Goal: Navigation & Orientation: Find specific page/section

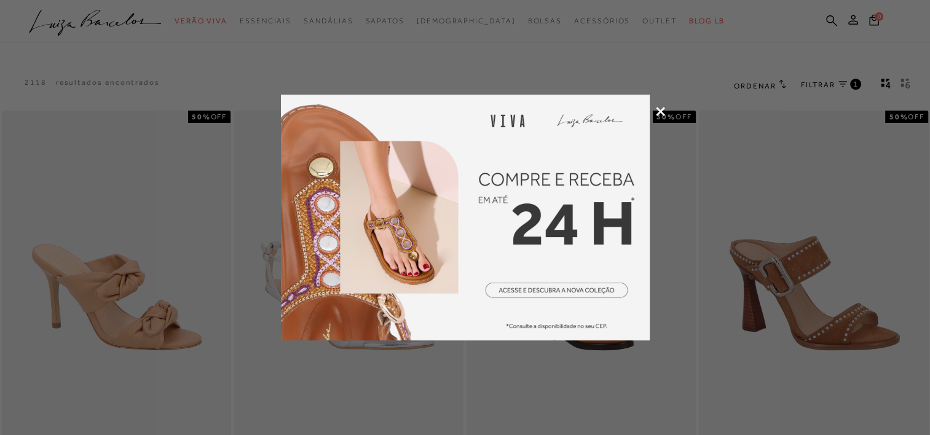
click at [657, 107] on icon at bounding box center [660, 111] width 9 height 9
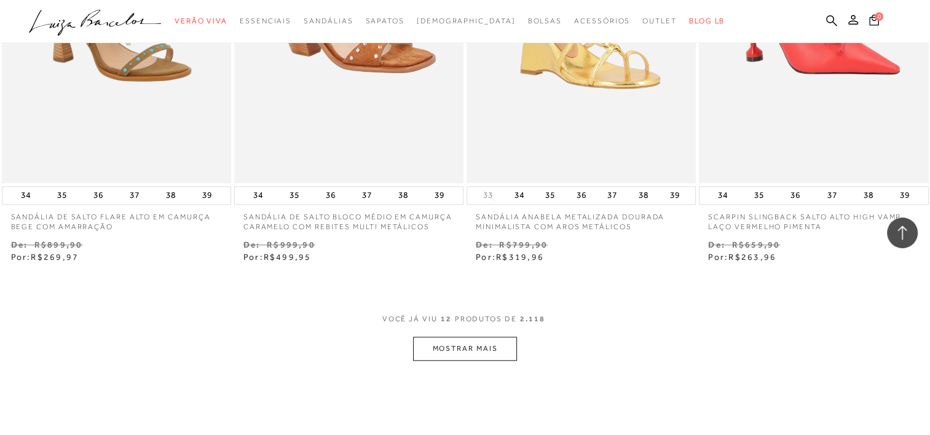
scroll to position [1167, 0]
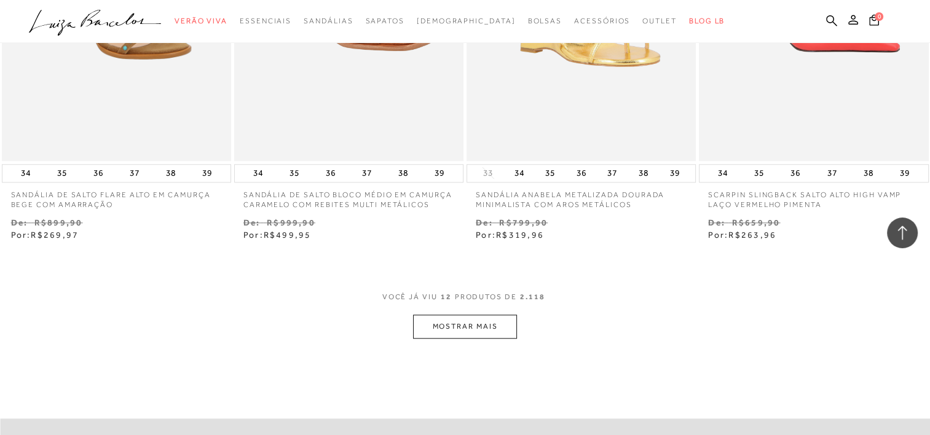
click at [480, 326] on button "MOSTRAR MAIS" at bounding box center [464, 327] width 103 height 24
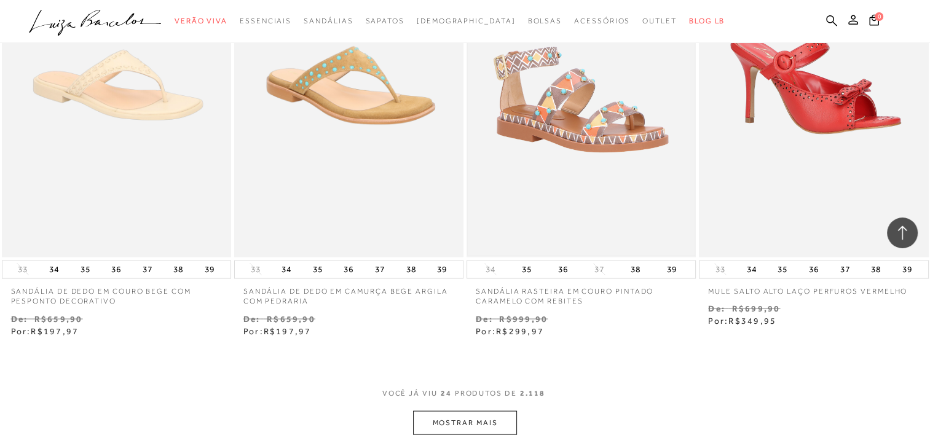
scroll to position [2396, 0]
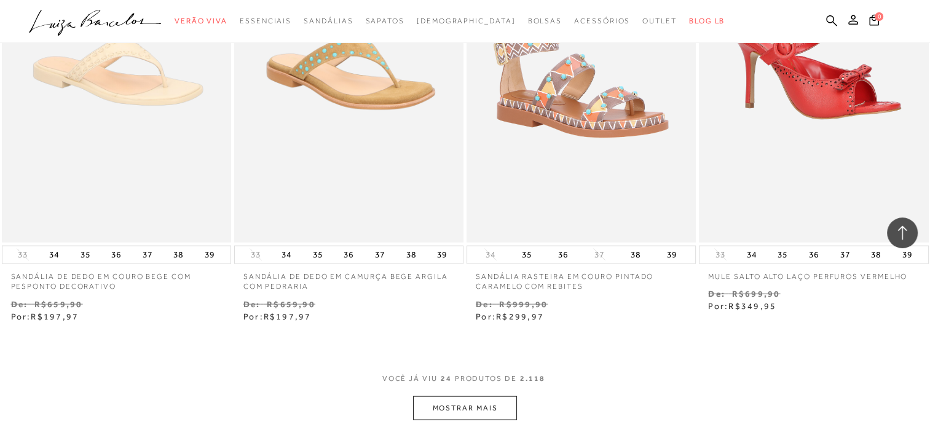
click at [478, 410] on button "MOSTRAR MAIS" at bounding box center [464, 408] width 103 height 24
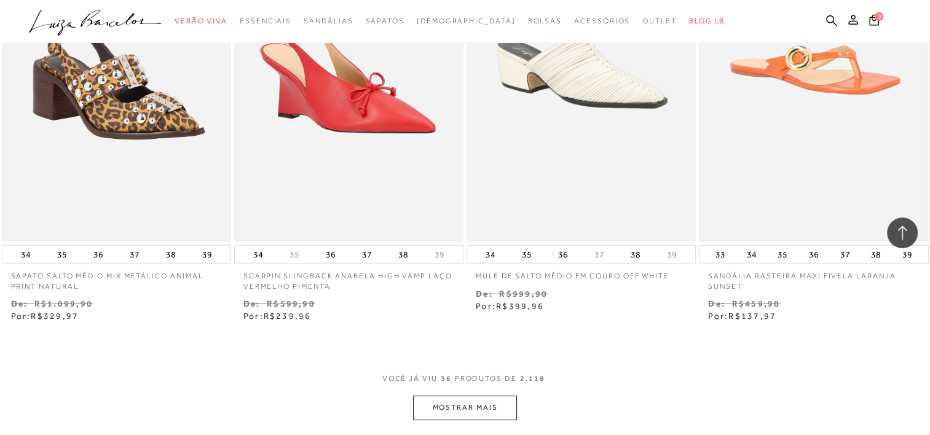
scroll to position [3809, 0]
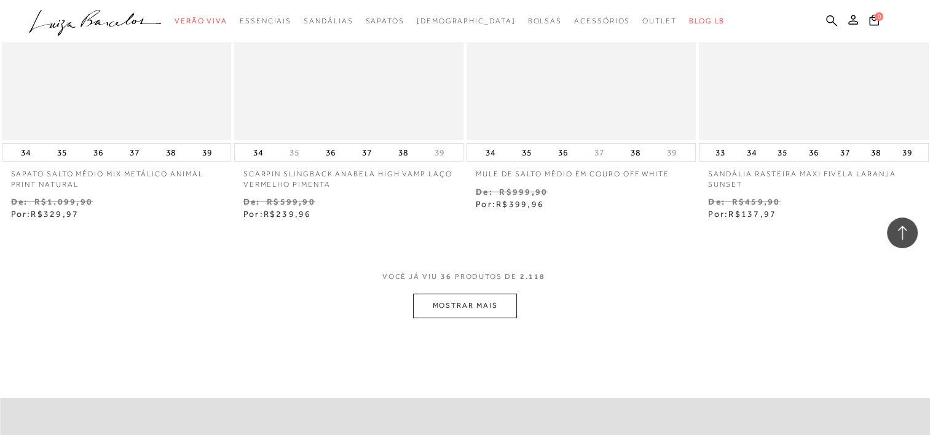
click at [493, 303] on button "MOSTRAR MAIS" at bounding box center [464, 306] width 103 height 24
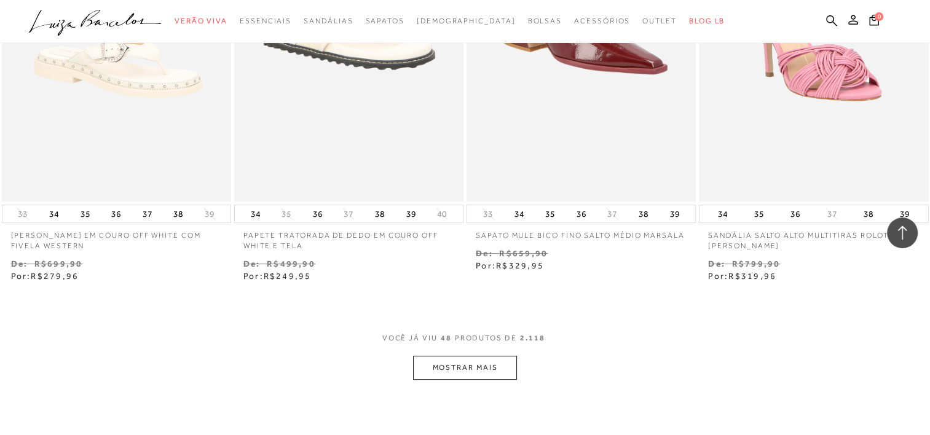
scroll to position [5099, 0]
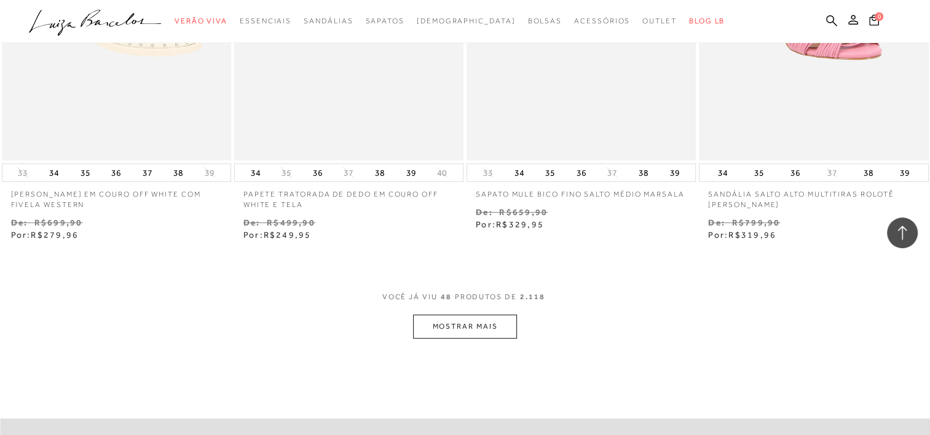
click at [496, 324] on button "MOSTRAR MAIS" at bounding box center [464, 327] width 103 height 24
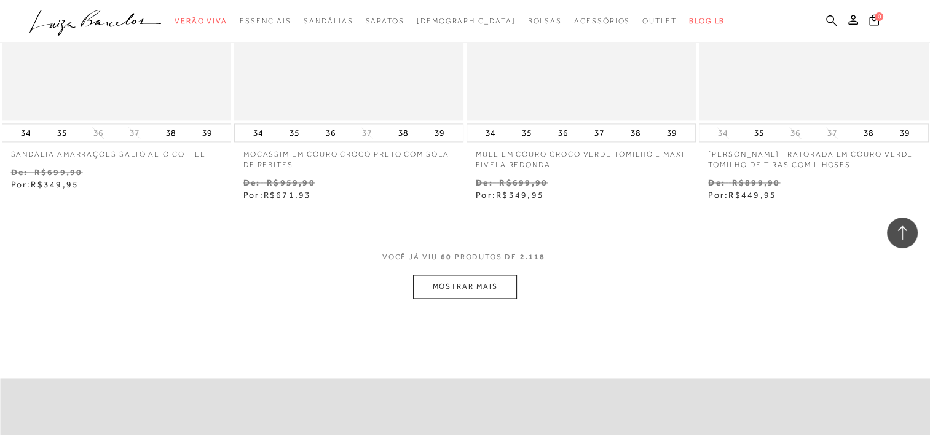
scroll to position [6451, 0]
click at [479, 277] on button "MOSTRAR MAIS" at bounding box center [464, 285] width 103 height 24
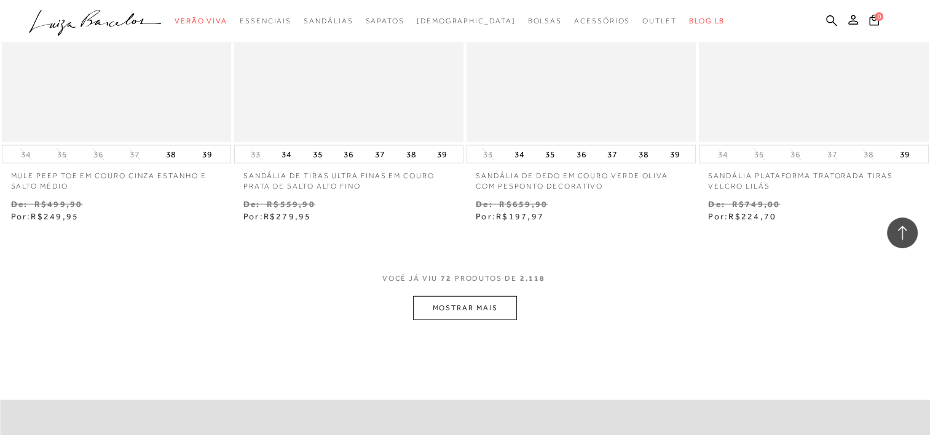
scroll to position [7741, 0]
click at [471, 305] on button "MOSTRAR MAIS" at bounding box center [464, 306] width 103 height 24
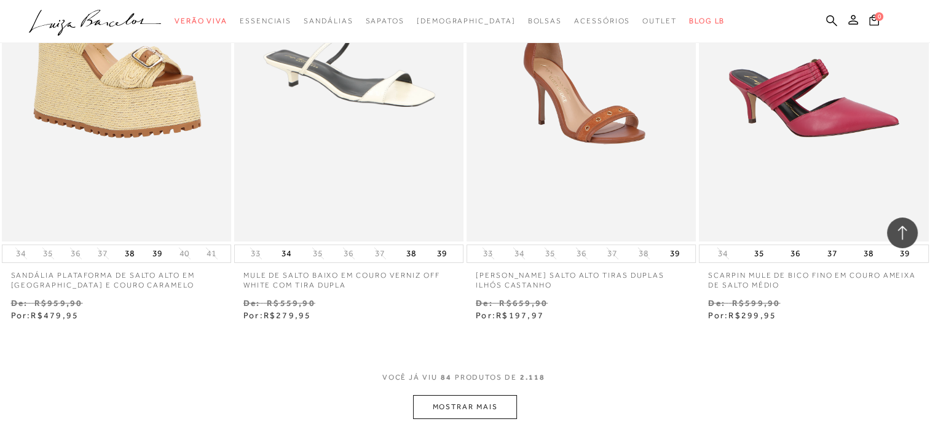
scroll to position [8970, 0]
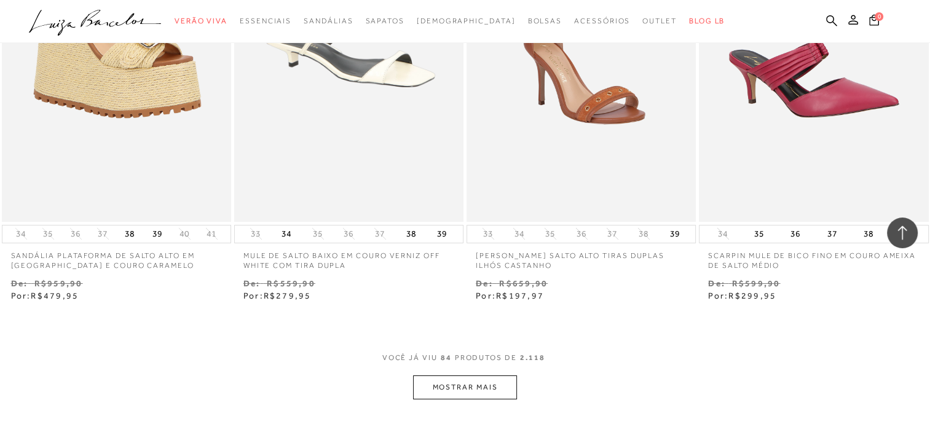
click at [469, 386] on button "MOSTRAR MAIS" at bounding box center [464, 387] width 103 height 24
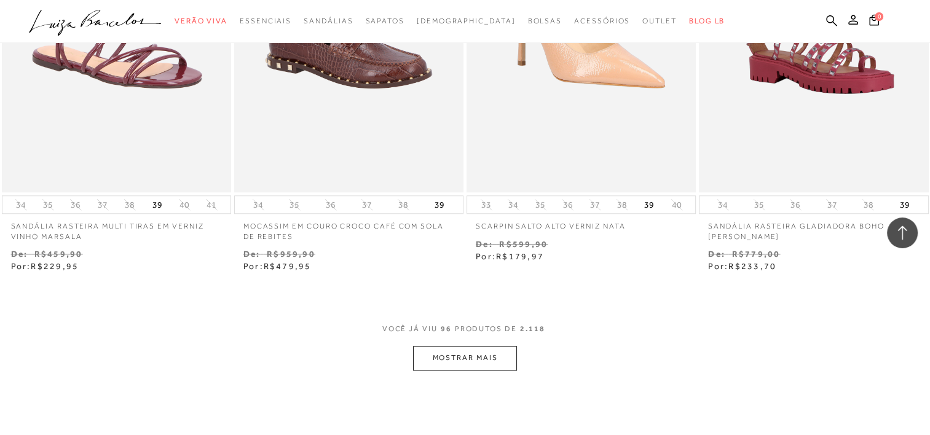
scroll to position [10321, 0]
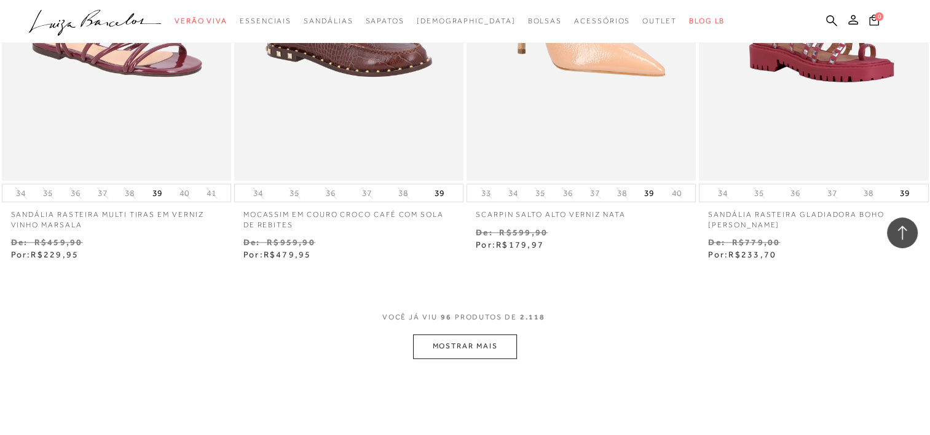
click at [477, 343] on button "MOSTRAR MAIS" at bounding box center [464, 346] width 103 height 24
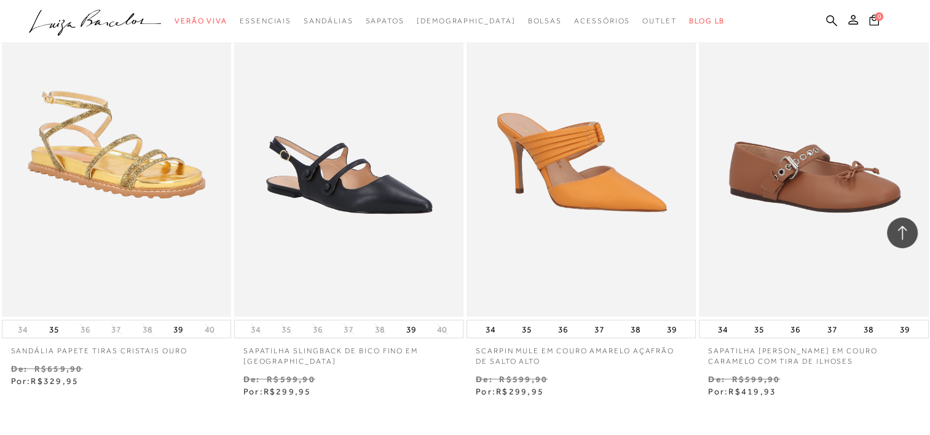
scroll to position [11611, 0]
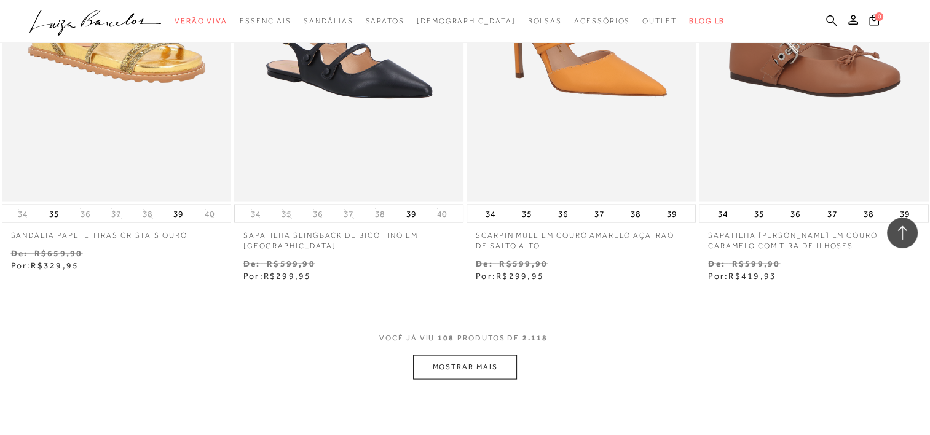
click at [479, 360] on button "MOSTRAR MAIS" at bounding box center [464, 366] width 103 height 24
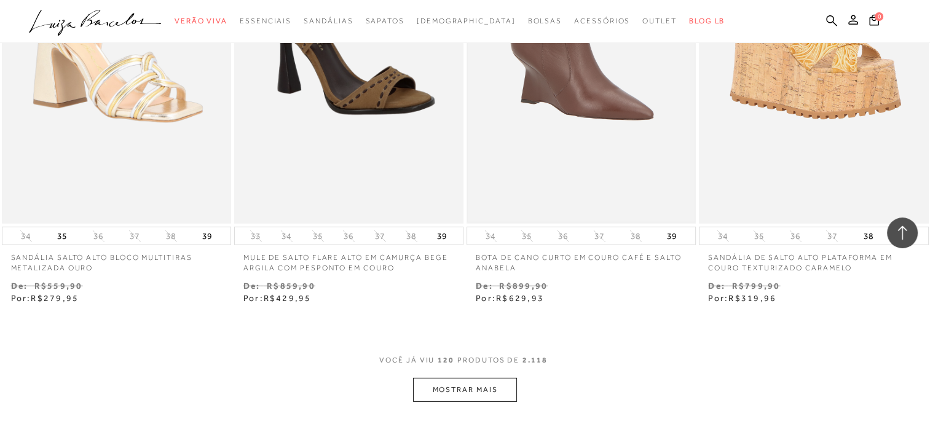
scroll to position [12902, 0]
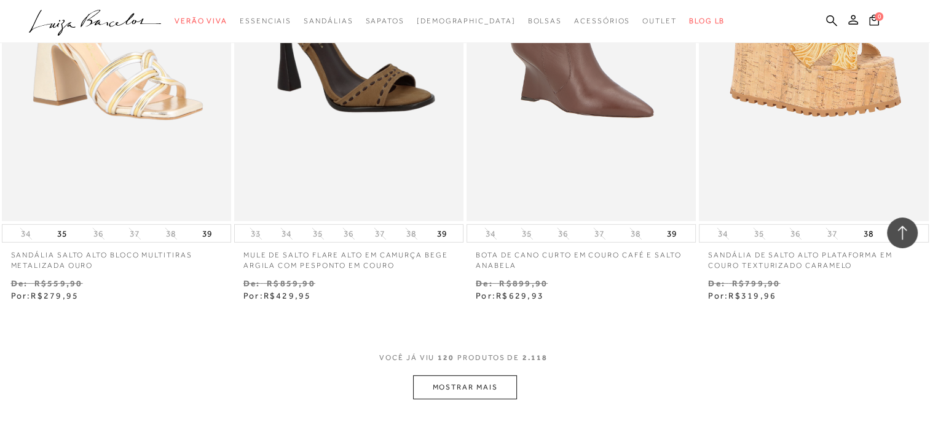
click at [488, 391] on button "MOSTRAR MAIS" at bounding box center [464, 387] width 103 height 24
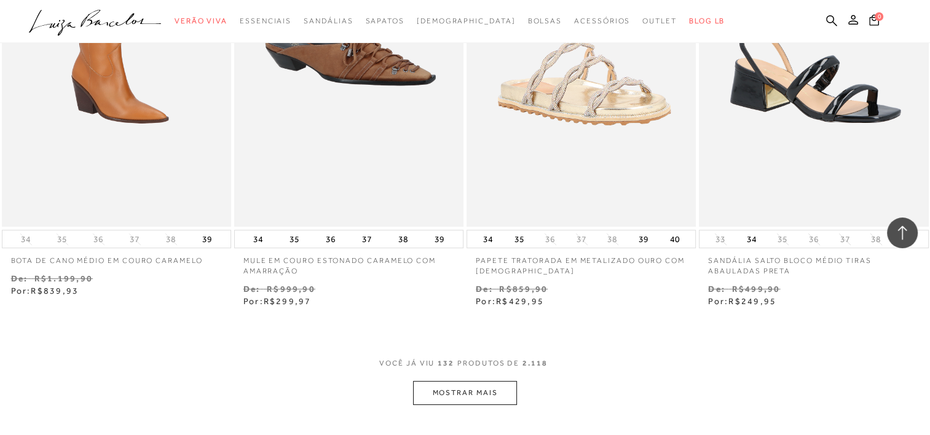
scroll to position [14253, 0]
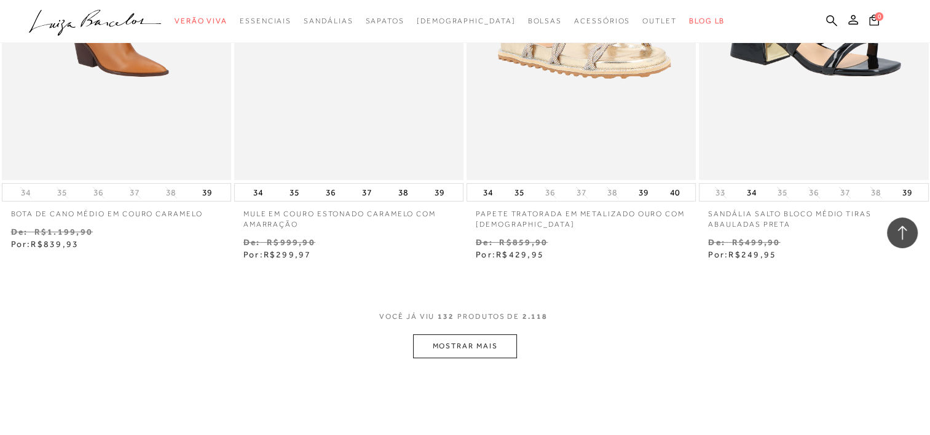
click at [480, 340] on button "MOSTRAR MAIS" at bounding box center [464, 346] width 103 height 24
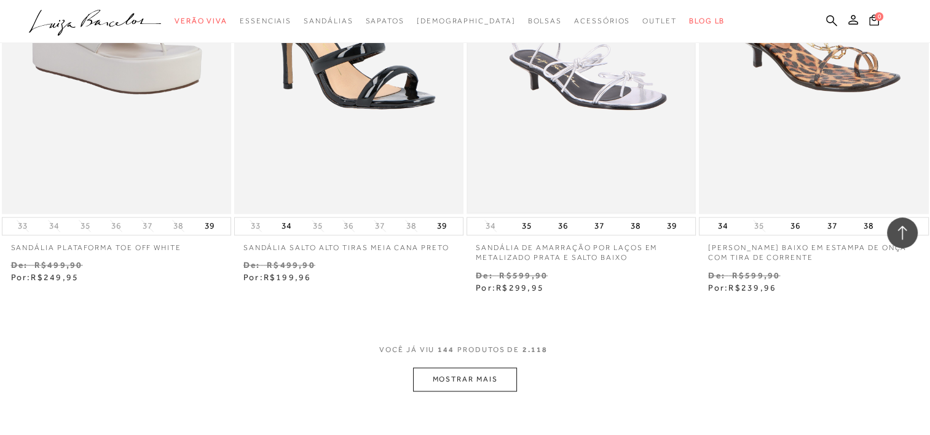
scroll to position [15543, 0]
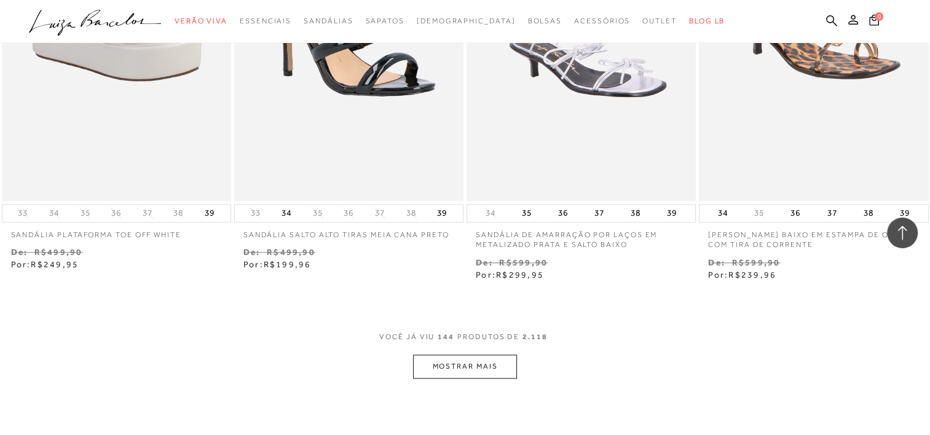
click at [461, 367] on button "MOSTRAR MAIS" at bounding box center [464, 366] width 103 height 24
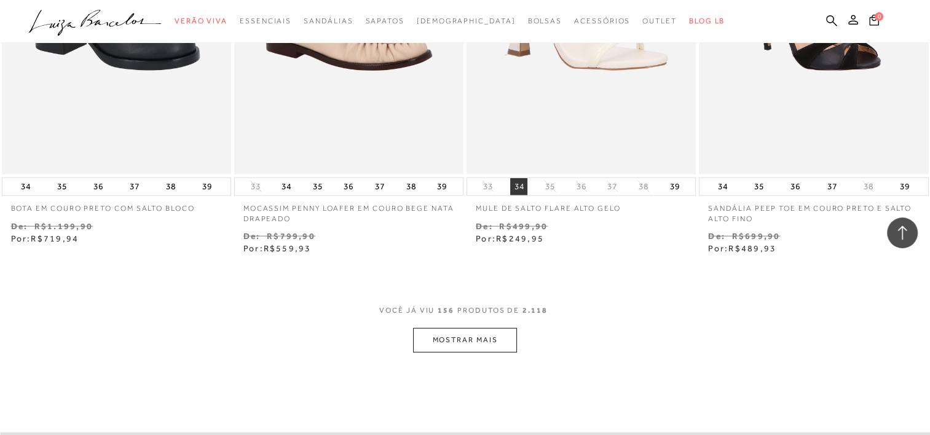
scroll to position [16956, 0]
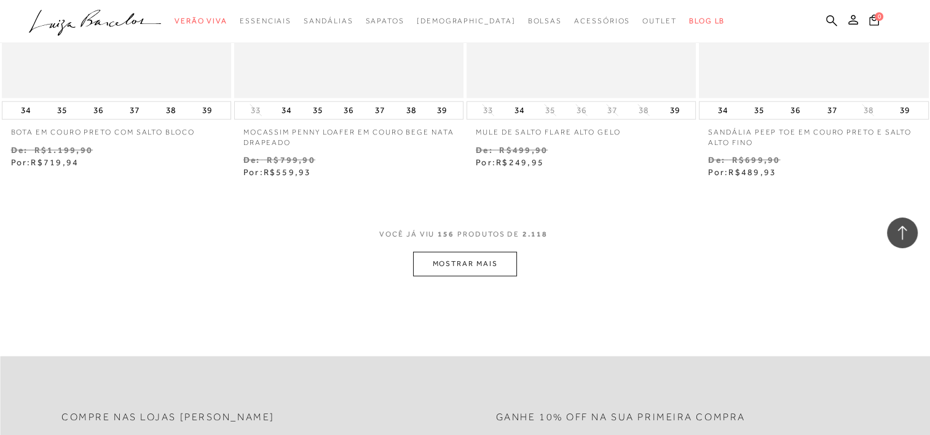
click at [505, 263] on button "MOSTRAR MAIS" at bounding box center [464, 264] width 103 height 24
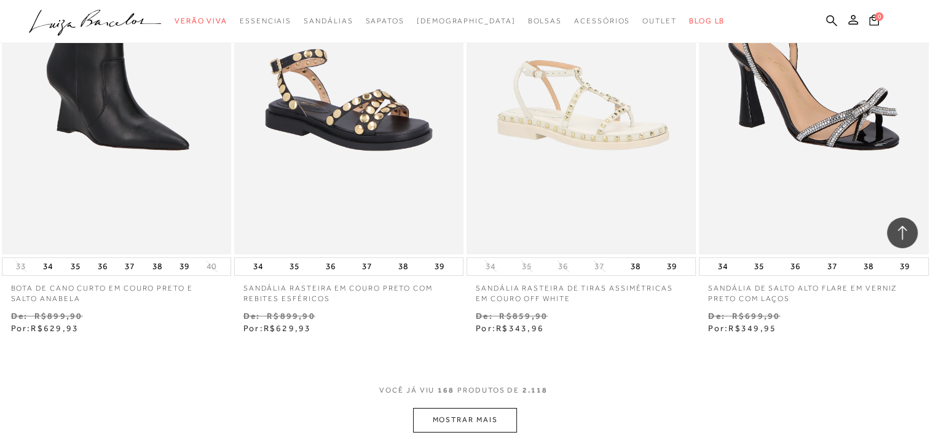
scroll to position [18124, 0]
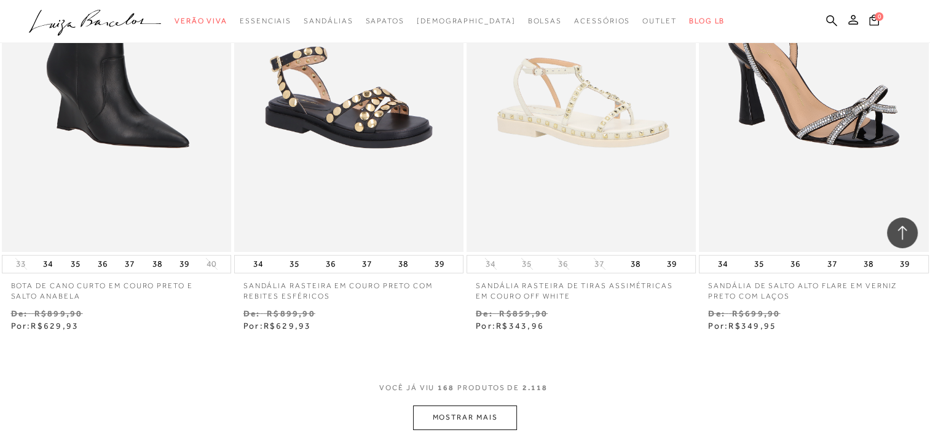
click at [470, 405] on button "MOSTRAR MAIS" at bounding box center [464, 417] width 103 height 24
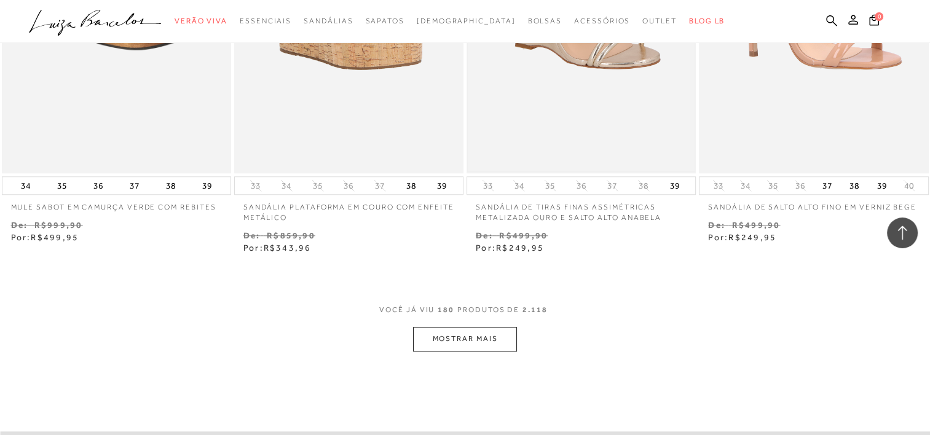
scroll to position [19537, 0]
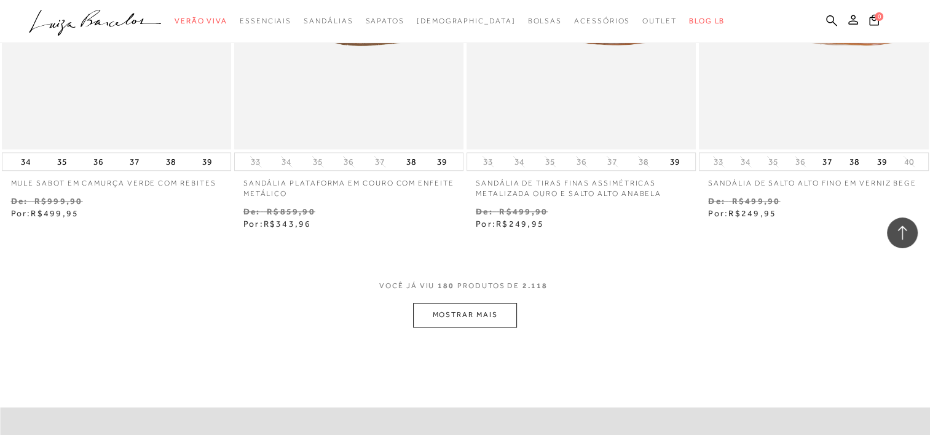
click at [502, 303] on button "MOSTRAR MAIS" at bounding box center [464, 315] width 103 height 24
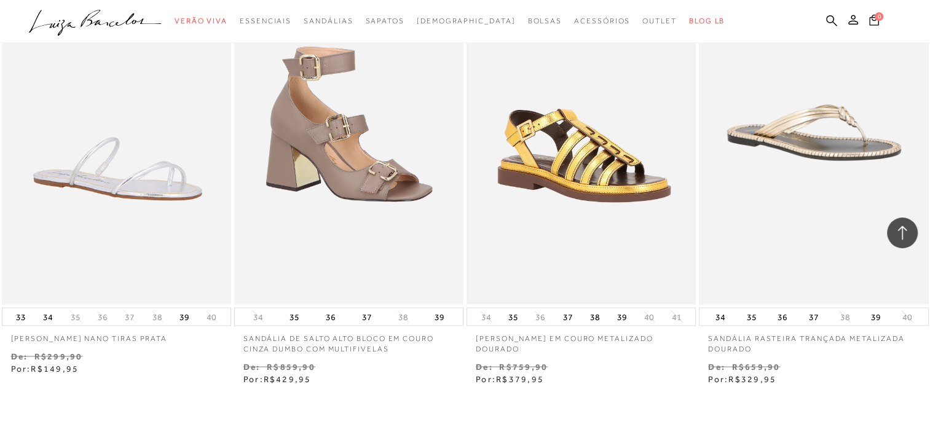
scroll to position [20765, 0]
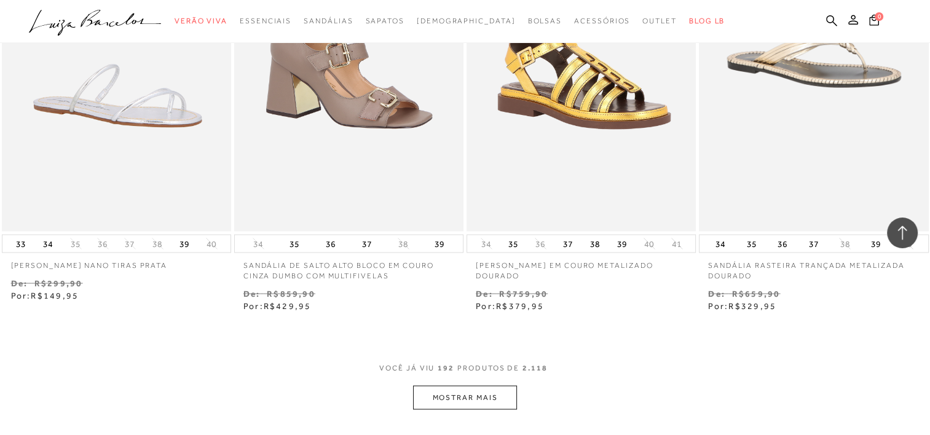
click at [444, 385] on button "MOSTRAR MAIS" at bounding box center [464, 397] width 103 height 24
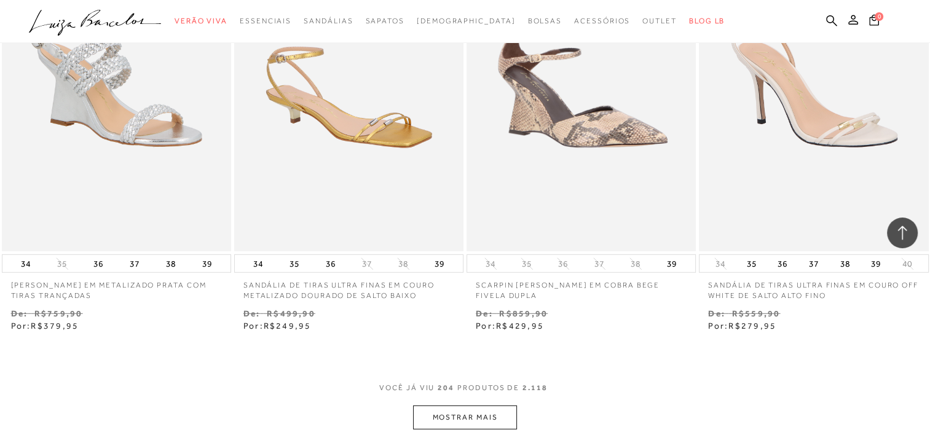
scroll to position [22117, 0]
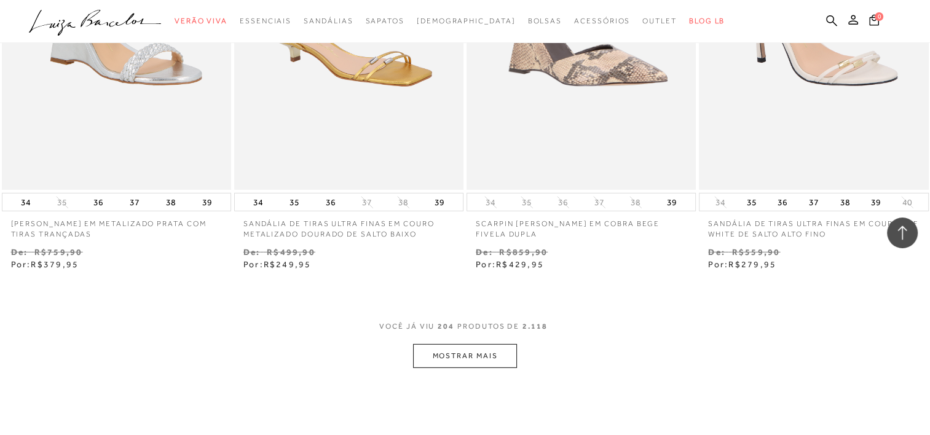
click at [471, 346] on button "MOSTRAR MAIS" at bounding box center [464, 356] width 103 height 24
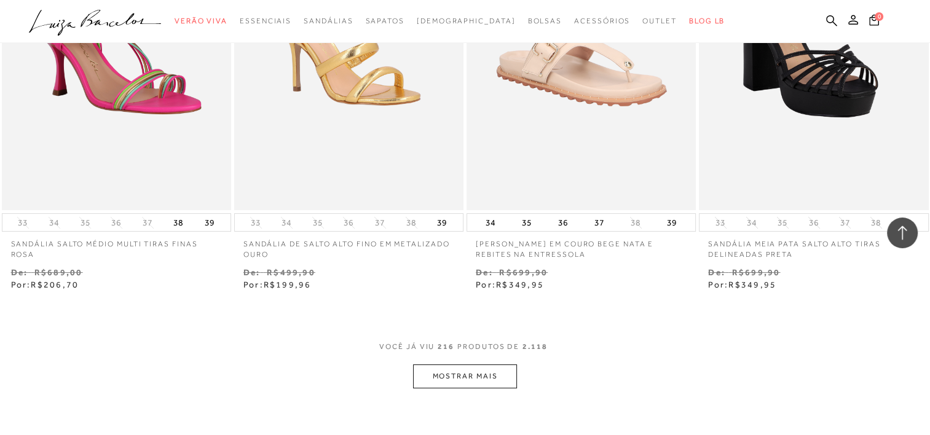
scroll to position [23469, 0]
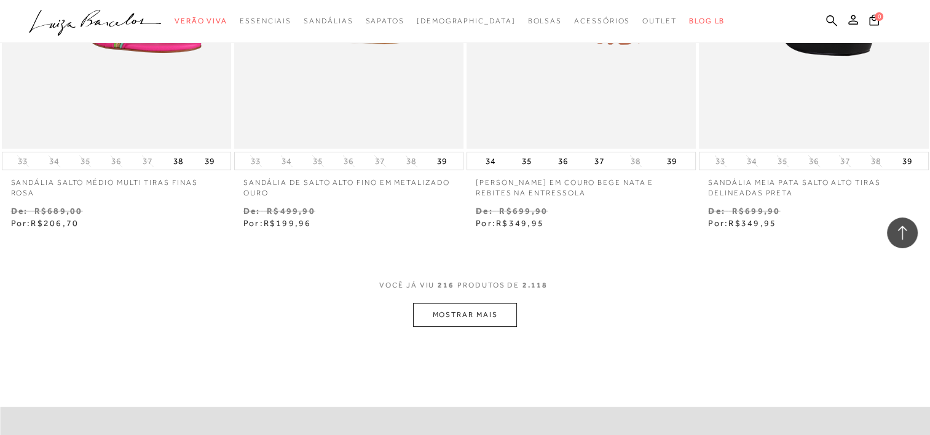
click at [490, 303] on button "MOSTRAR MAIS" at bounding box center [464, 315] width 103 height 24
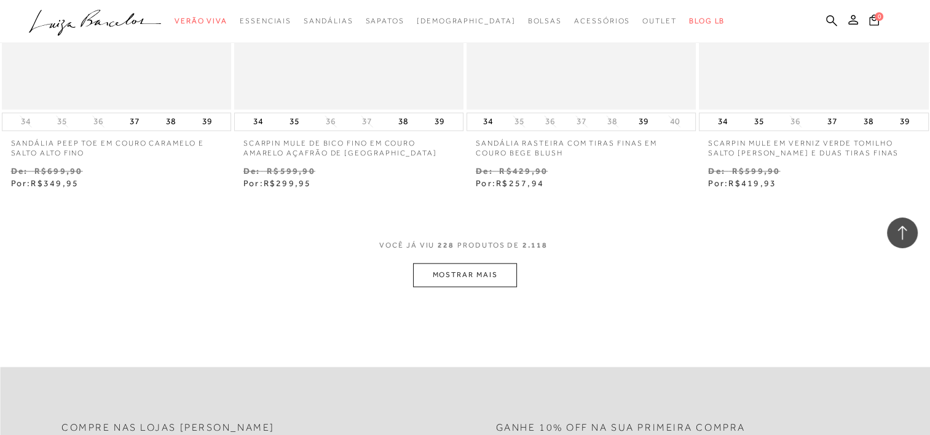
scroll to position [24820, 0]
click at [463, 265] on button "MOSTRAR MAIS" at bounding box center [464, 274] width 103 height 24
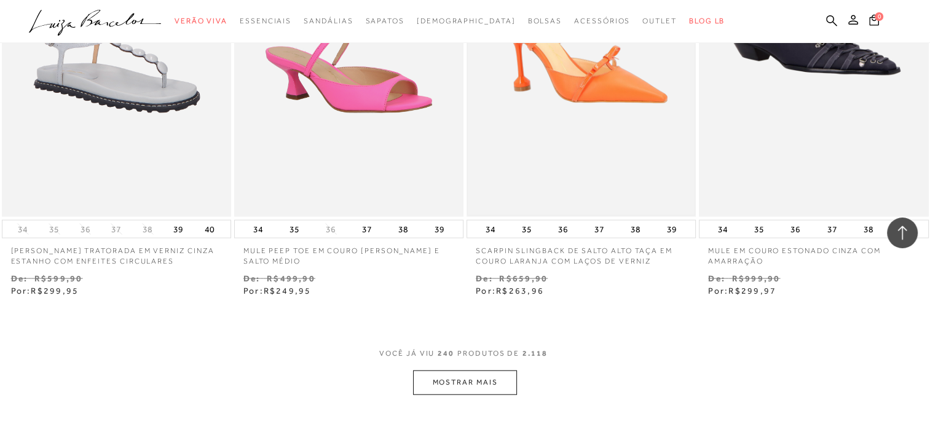
scroll to position [26110, 0]
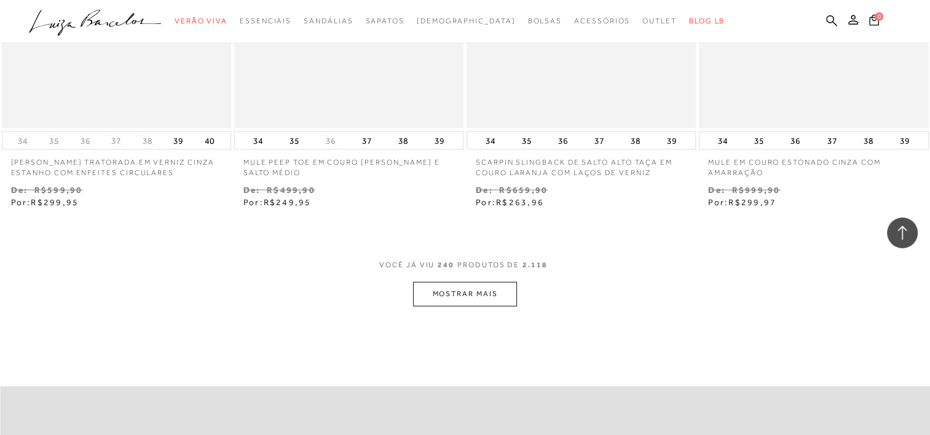
click at [487, 282] on button "MOSTRAR MAIS" at bounding box center [464, 294] width 103 height 24
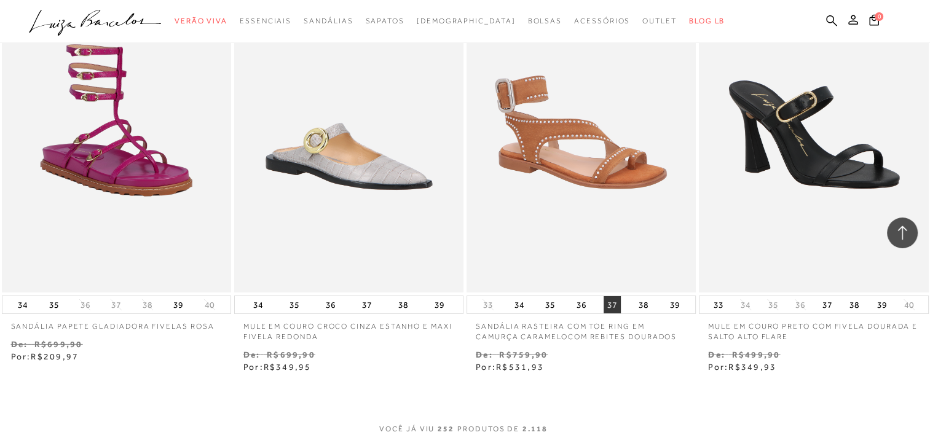
scroll to position [27339, 0]
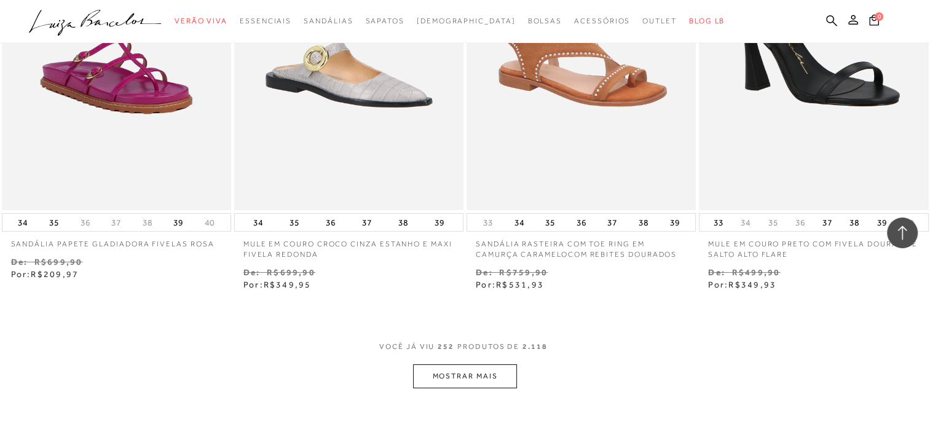
click at [455, 364] on button "MOSTRAR MAIS" at bounding box center [464, 376] width 103 height 24
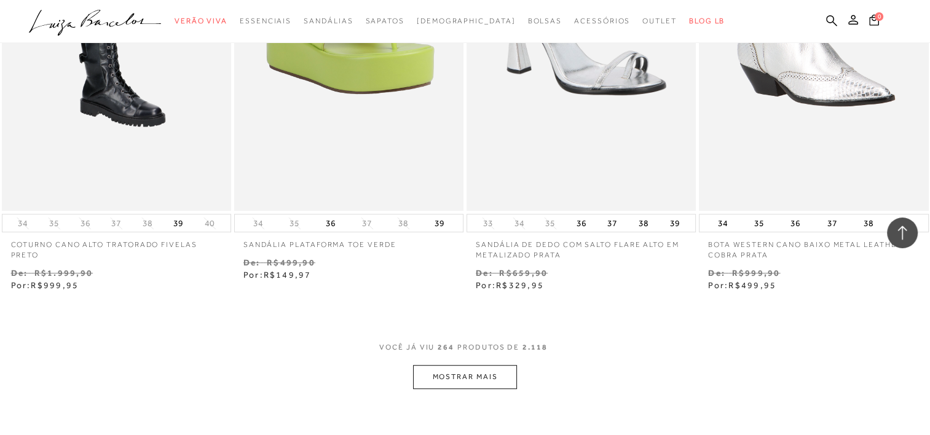
scroll to position [28752, 0]
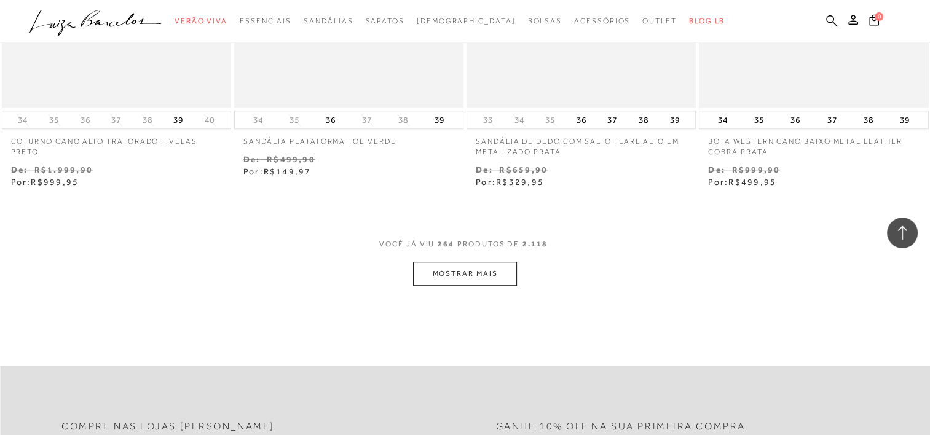
click at [472, 262] on button "MOSTRAR MAIS" at bounding box center [464, 274] width 103 height 24
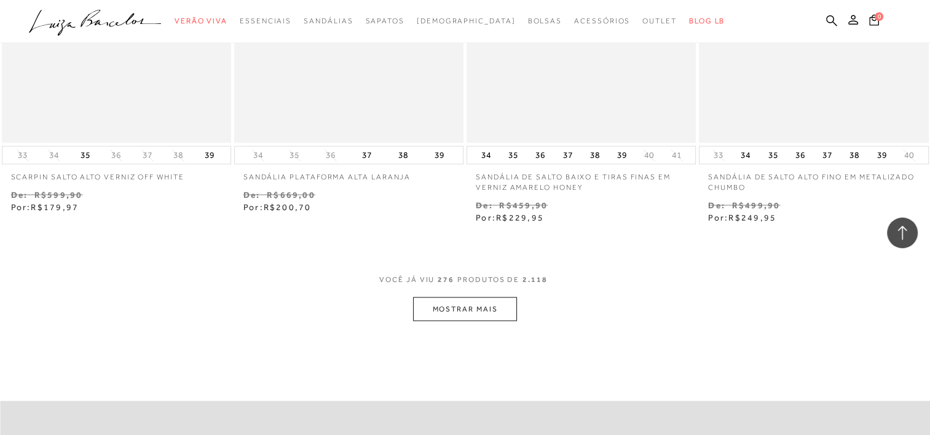
scroll to position [30042, 0]
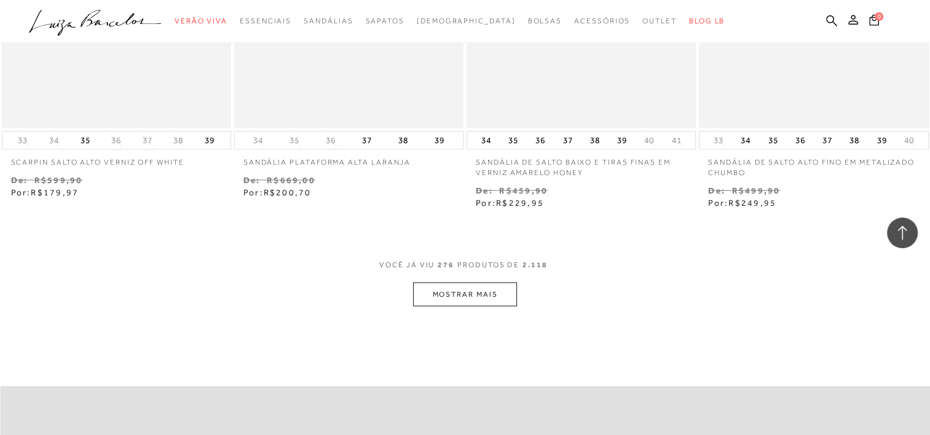
click at [468, 282] on button "MOSTRAR MAIS" at bounding box center [464, 294] width 103 height 24
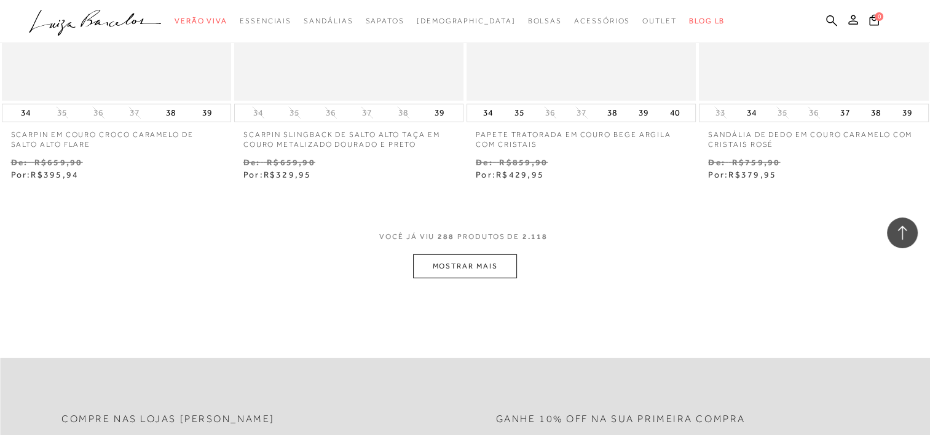
scroll to position [31394, 0]
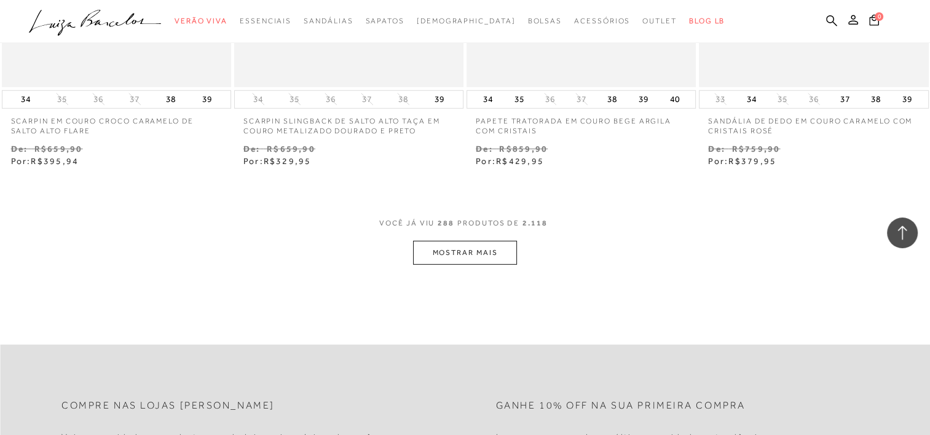
click at [445, 241] on button "MOSTRAR MAIS" at bounding box center [464, 253] width 103 height 24
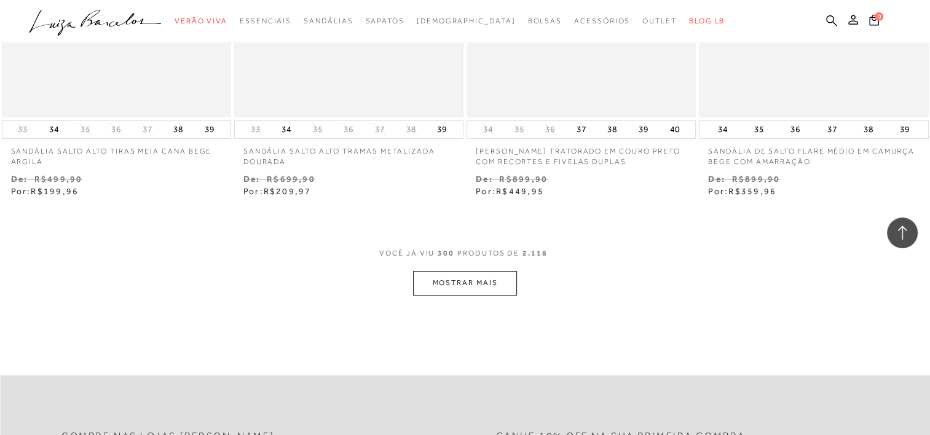
scroll to position [32684, 0]
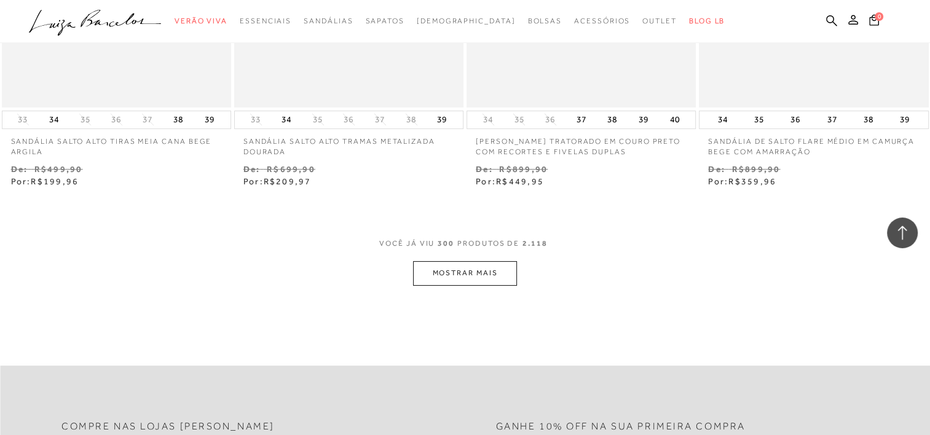
click at [480, 261] on button "MOSTRAR MAIS" at bounding box center [464, 273] width 103 height 24
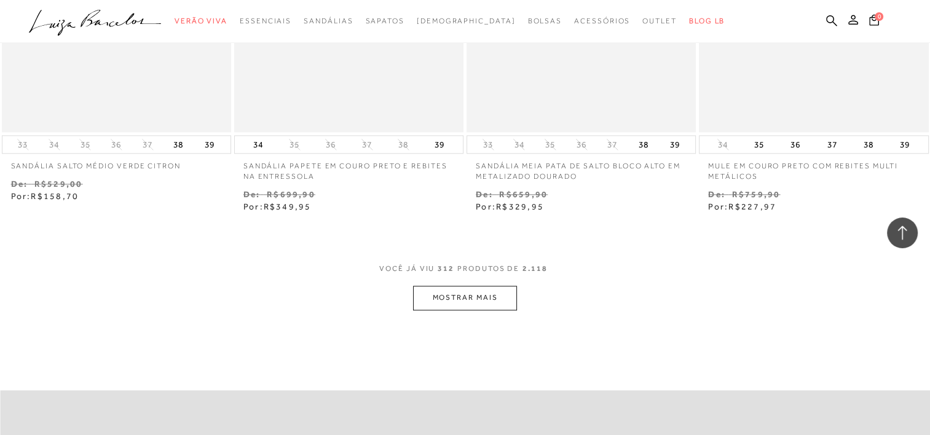
scroll to position [33974, 0]
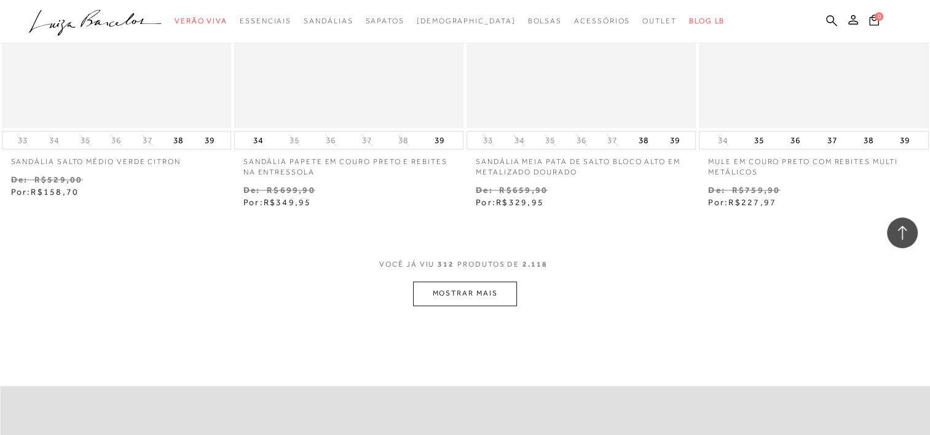
click at [499, 281] on button "MOSTRAR MAIS" at bounding box center [464, 293] width 103 height 24
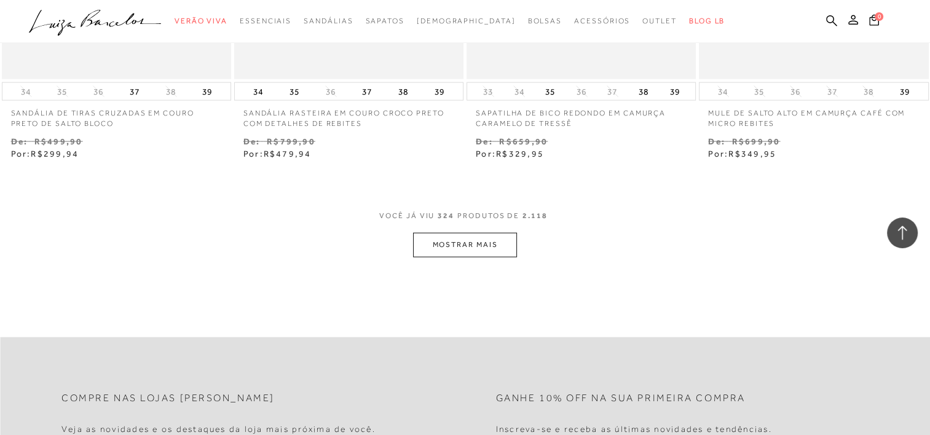
scroll to position [35387, 0]
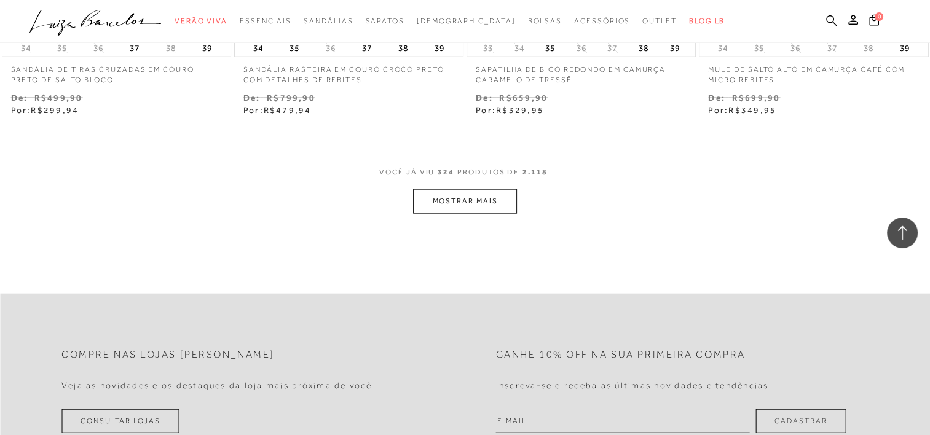
click at [461, 189] on button "MOSTRAR MAIS" at bounding box center [464, 201] width 103 height 24
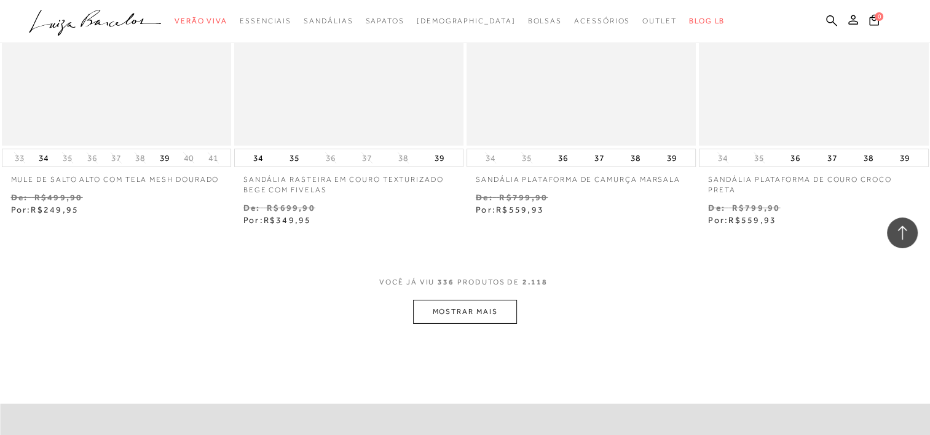
scroll to position [36616, 0]
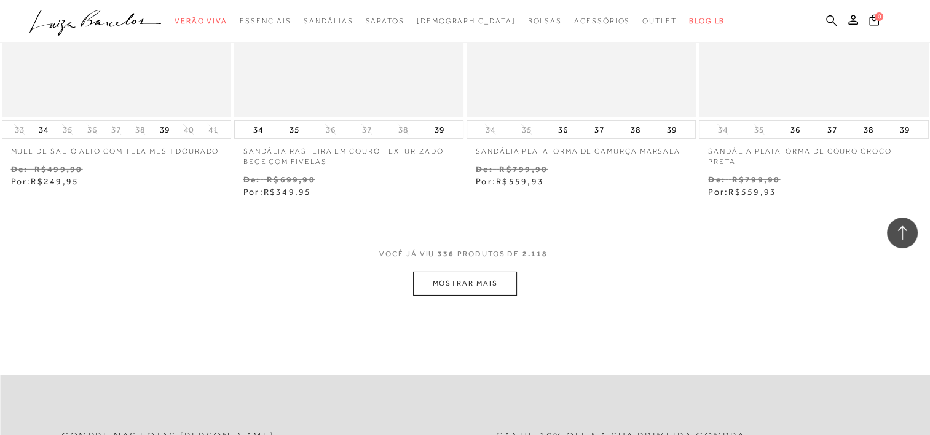
click at [495, 272] on button "MOSTRAR MAIS" at bounding box center [464, 284] width 103 height 24
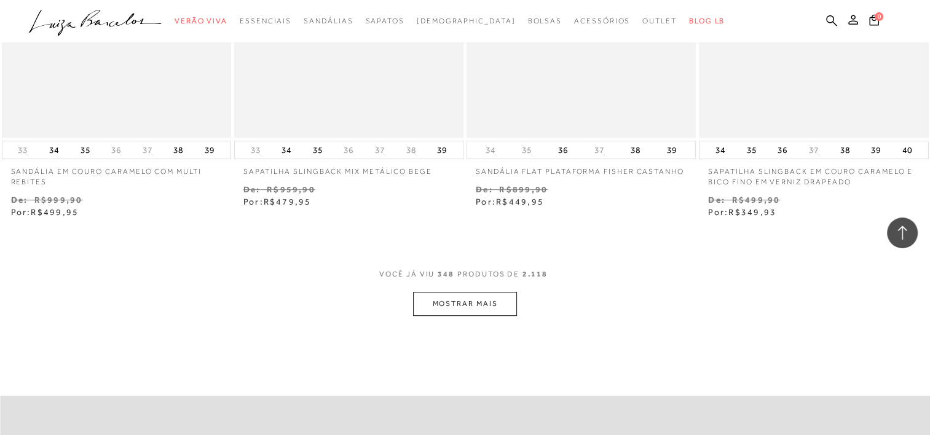
scroll to position [38029, 0]
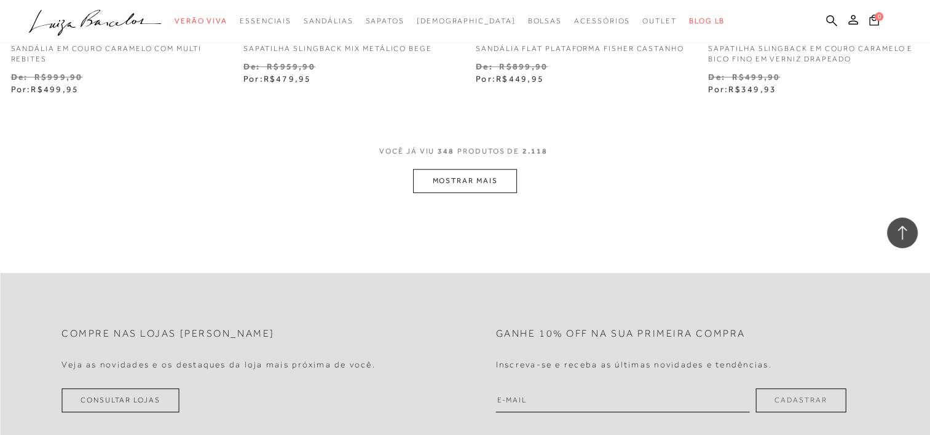
click at [489, 169] on button "MOSTRAR MAIS" at bounding box center [464, 181] width 103 height 24
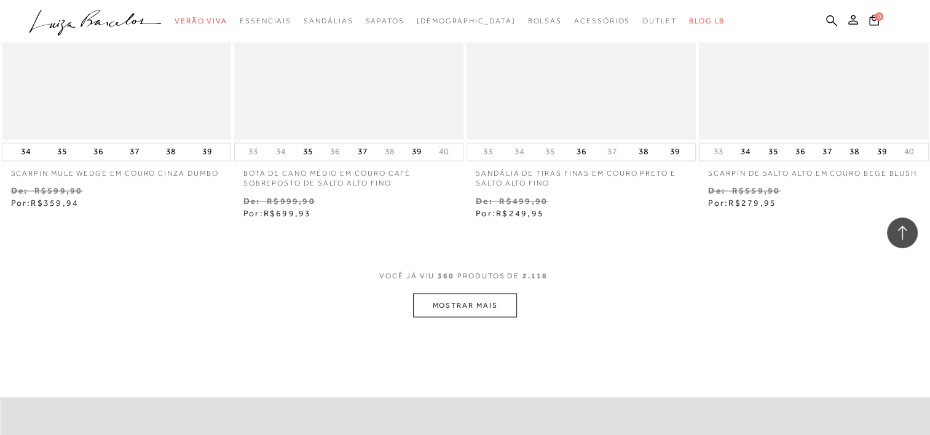
scroll to position [39218, 0]
click at [496, 291] on button "MOSTRAR MAIS" at bounding box center [464, 303] width 103 height 24
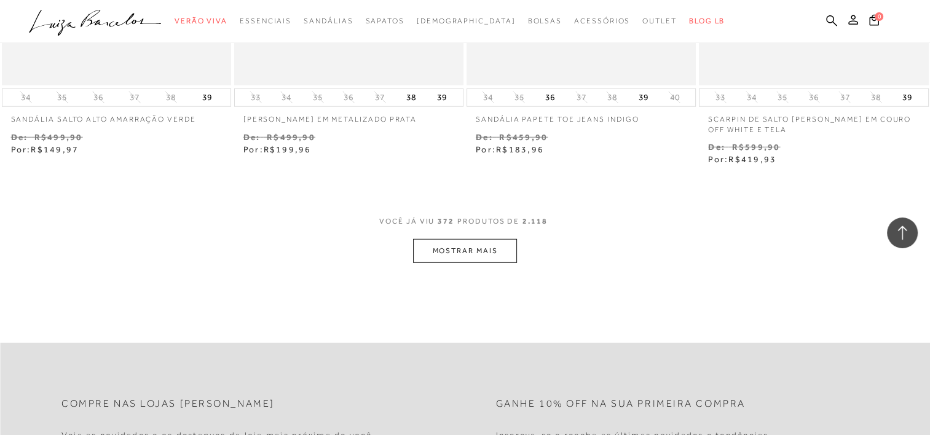
scroll to position [40631, 0]
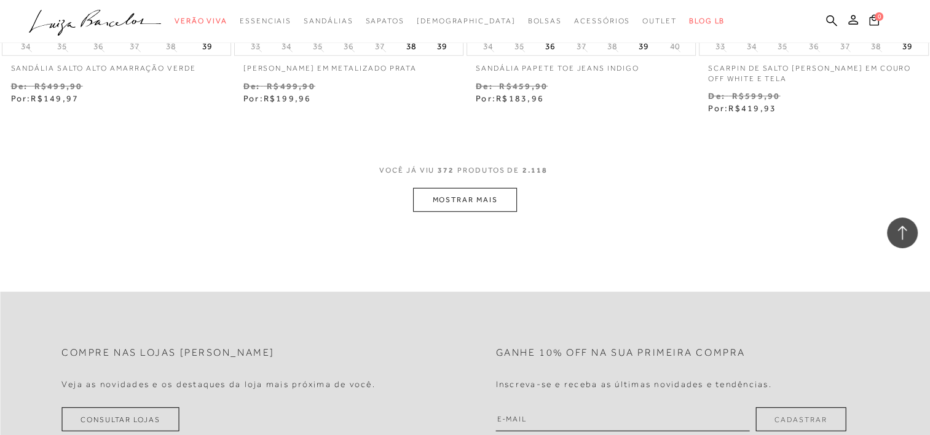
click at [468, 188] on button "MOSTRAR MAIS" at bounding box center [464, 200] width 103 height 24
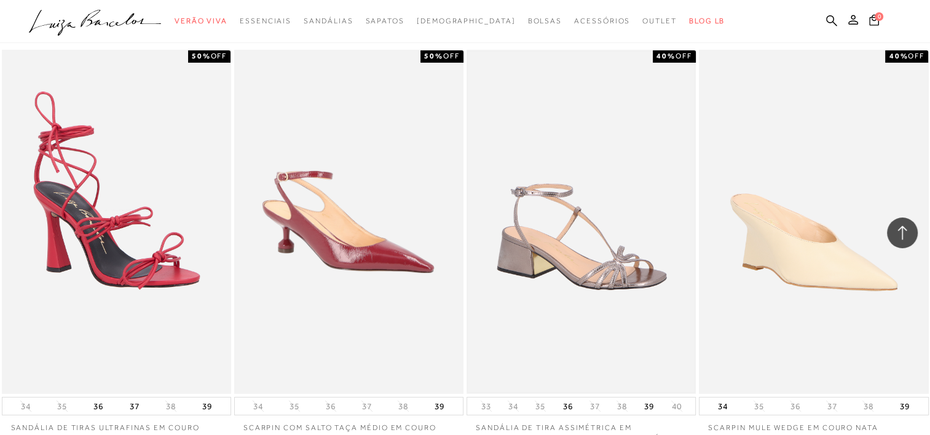
scroll to position [41798, 0]
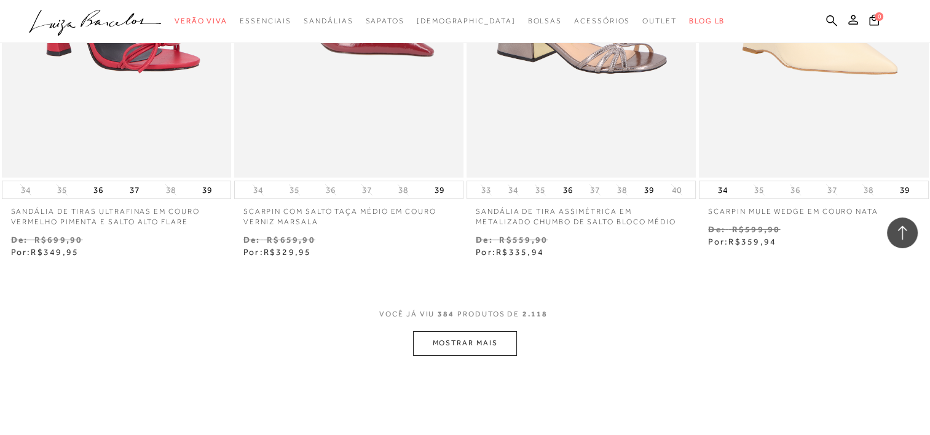
click at [474, 331] on button "MOSTRAR MAIS" at bounding box center [464, 343] width 103 height 24
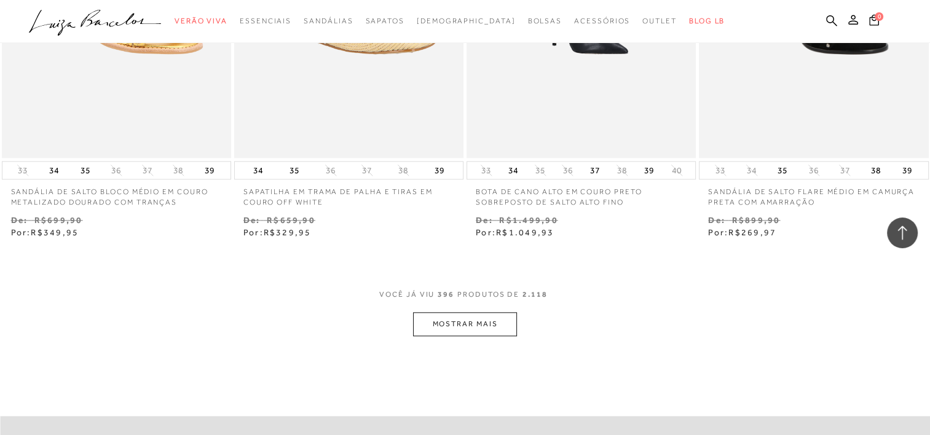
scroll to position [43150, 0]
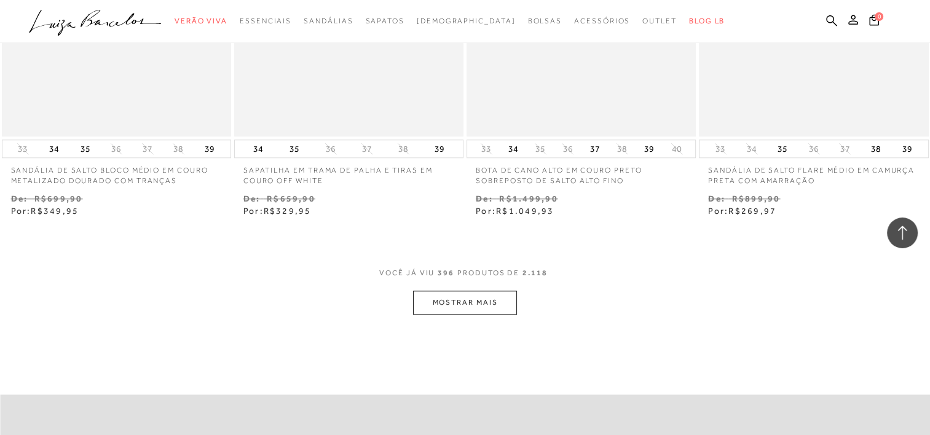
click at [488, 291] on button "MOSTRAR MAIS" at bounding box center [464, 303] width 103 height 24
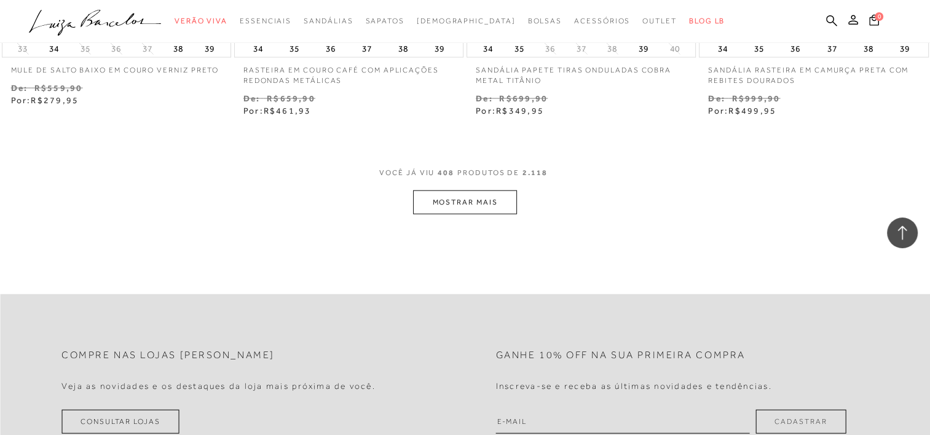
scroll to position [44563, 0]
click at [478, 188] on button "MOSTRAR MAIS" at bounding box center [464, 200] width 103 height 24
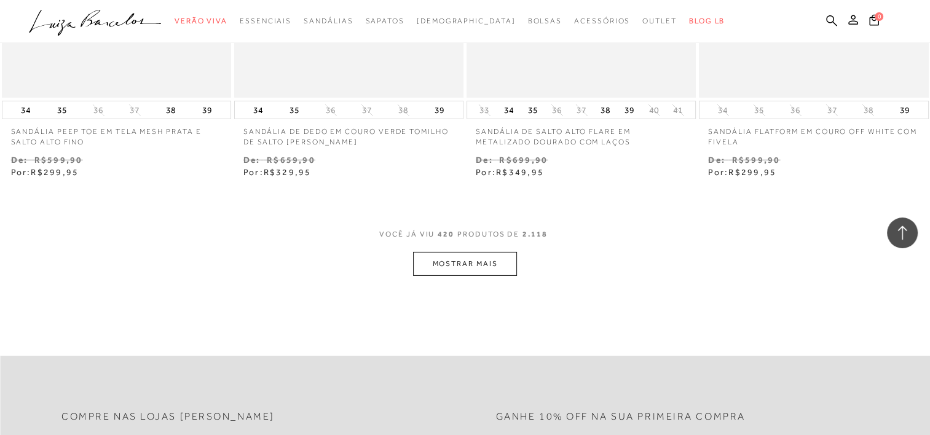
scroll to position [45853, 0]
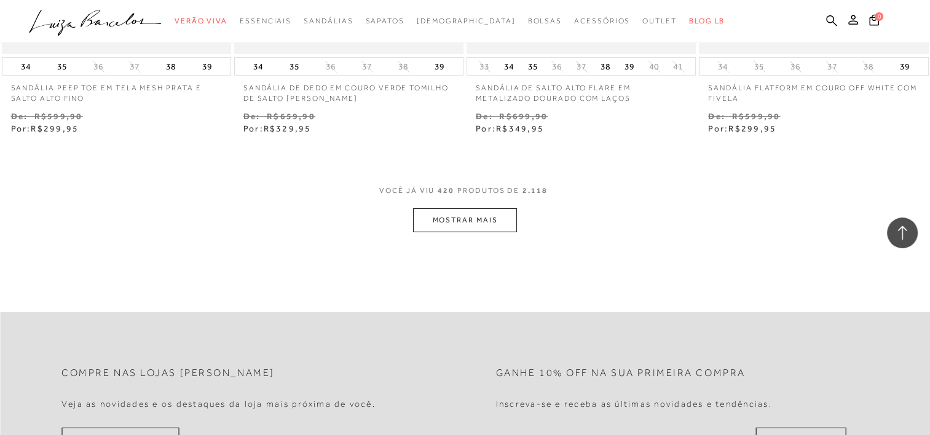
click at [465, 208] on button "MOSTRAR MAIS" at bounding box center [464, 220] width 103 height 24
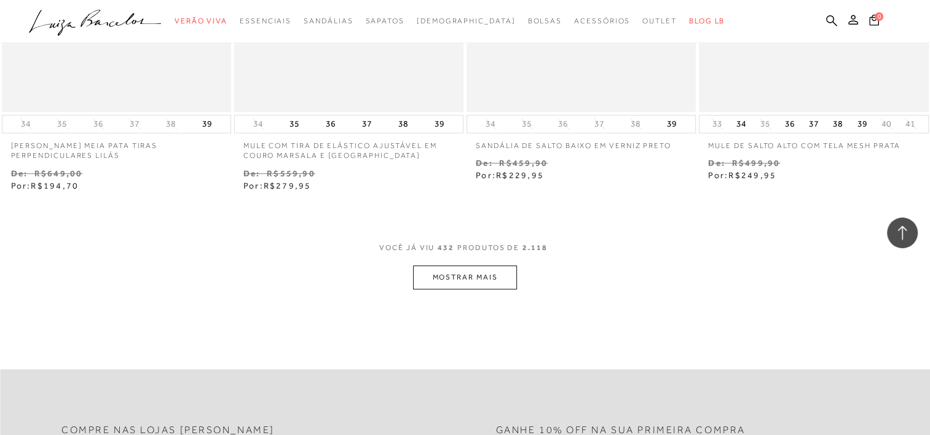
scroll to position [47128, 0]
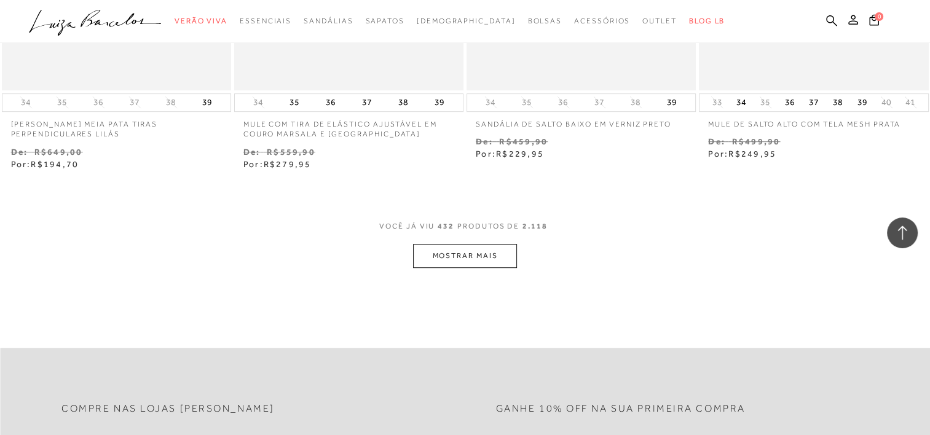
click at [472, 244] on button "MOSTRAR MAIS" at bounding box center [464, 256] width 103 height 24
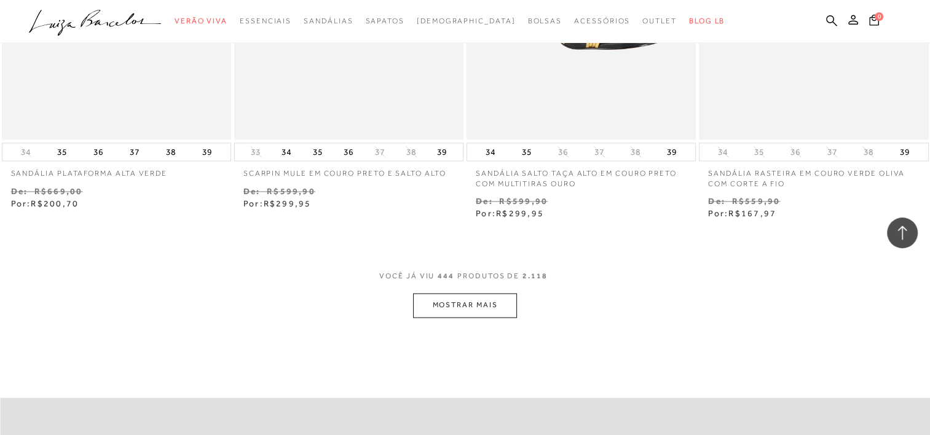
scroll to position [48418, 0]
